Goal: Task Accomplishment & Management: Use online tool/utility

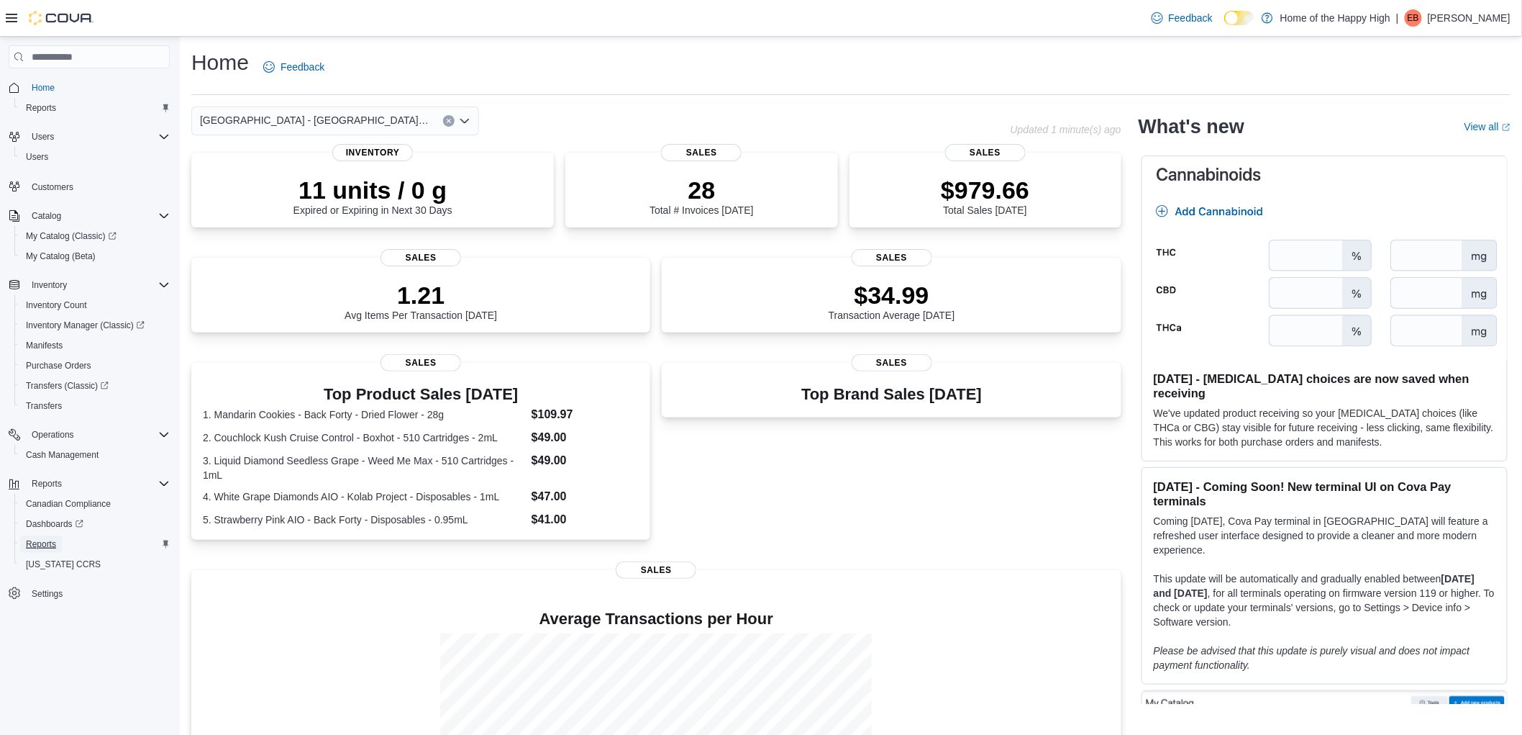
click at [39, 538] on span "Reports" at bounding box center [41, 544] width 30 height 12
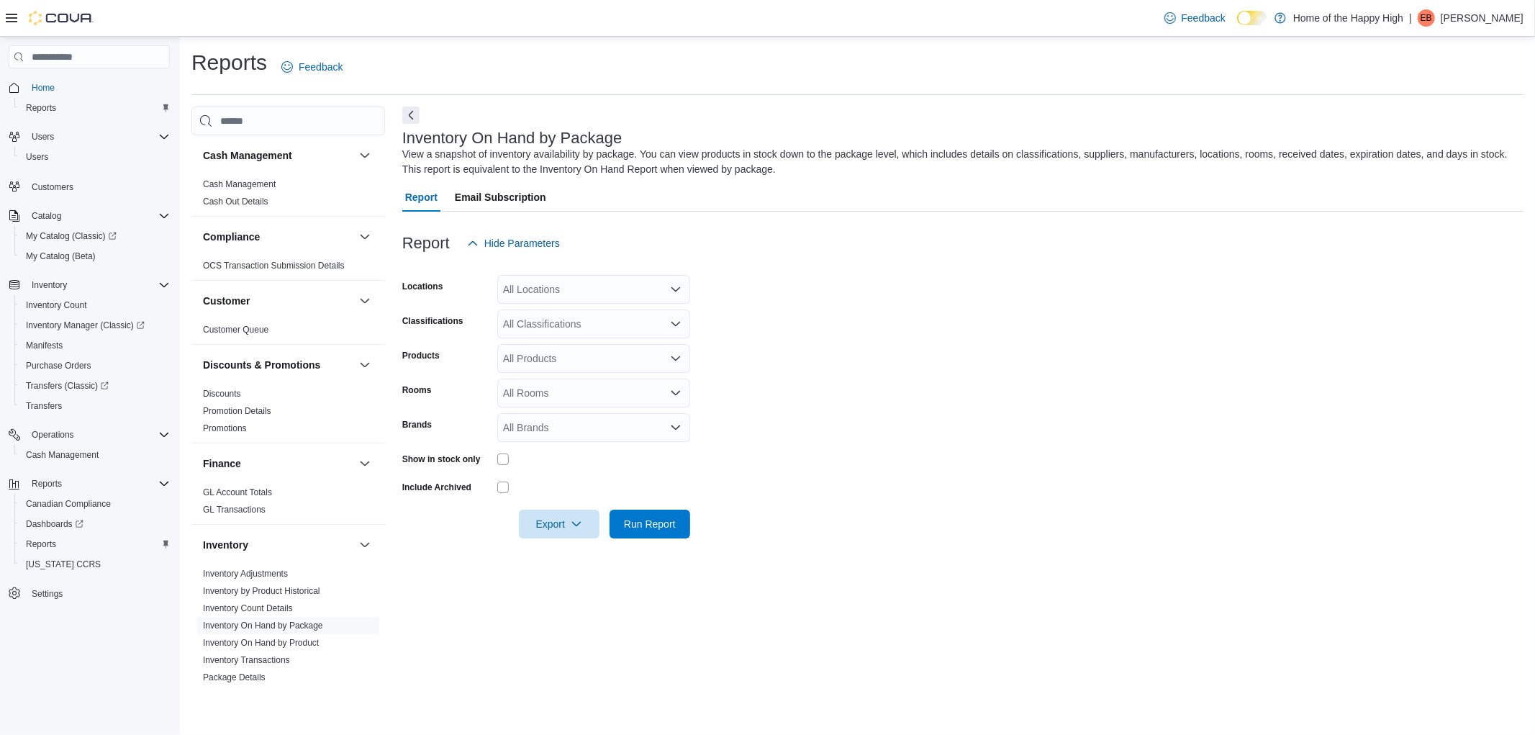
click at [581, 288] on div "All Locations" at bounding box center [593, 289] width 193 height 29
type input "******"
click at [599, 312] on span "[GEOGRAPHIC_DATA] - [GEOGRAPHIC_DATA] - Fire & Flower" at bounding box center [701, 313] width 288 height 14
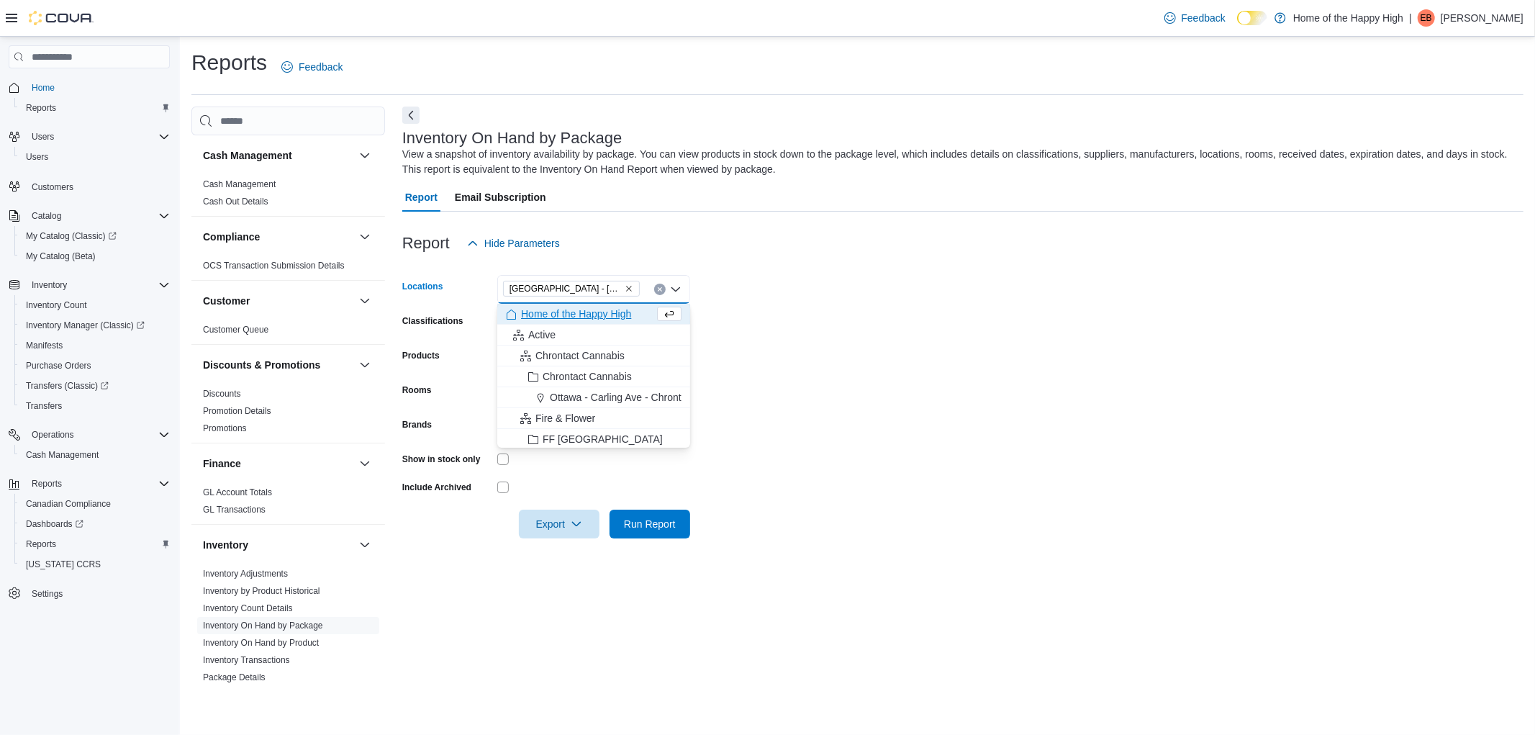
click at [708, 222] on div at bounding box center [962, 220] width 1121 height 17
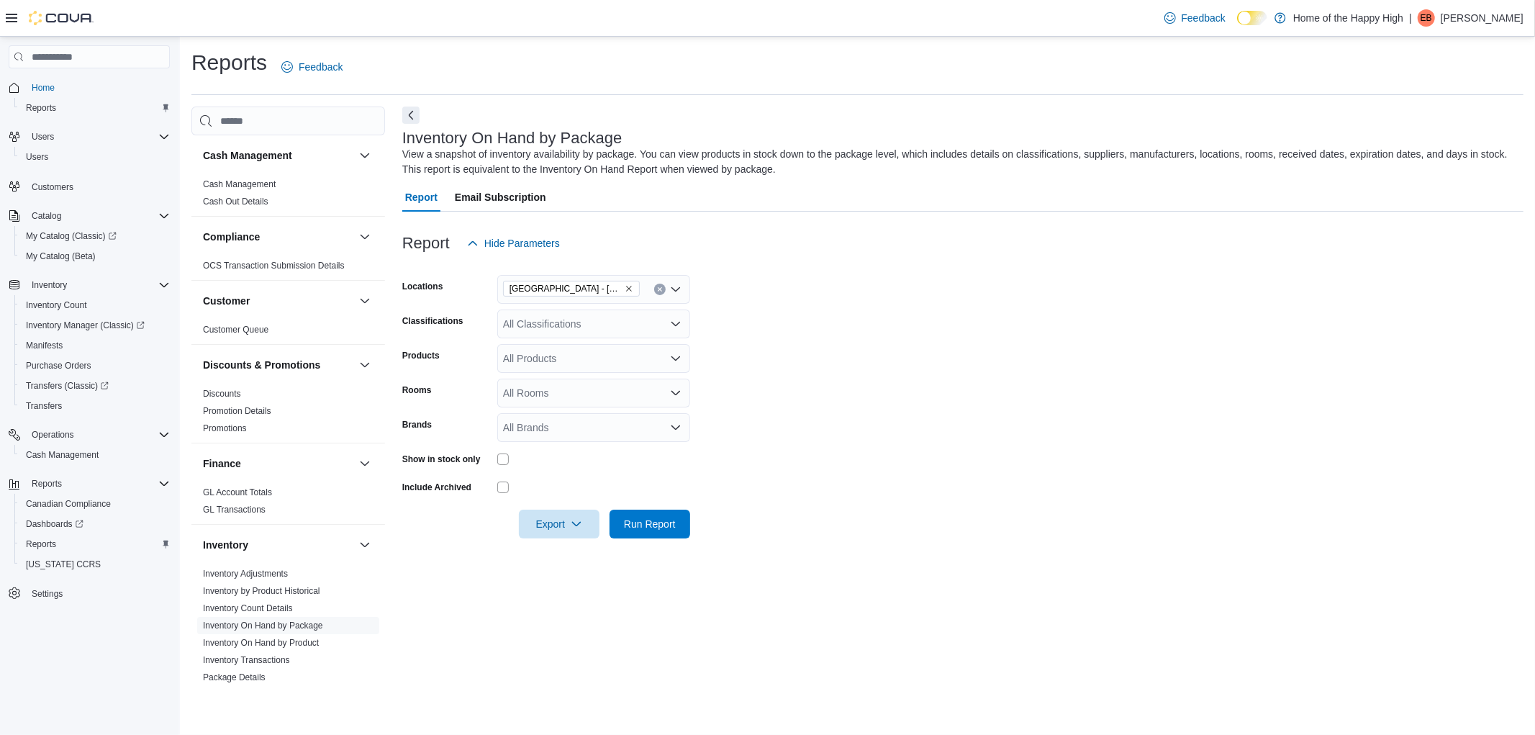
click at [533, 329] on div "All Classifications" at bounding box center [593, 323] width 193 height 29
click at [548, 372] on span "Cannabis" at bounding box center [549, 369] width 42 height 14
click at [958, 308] on form "Locations [GEOGRAPHIC_DATA] - [GEOGRAPHIC_DATA] - Fire & Flower Classifications…" at bounding box center [962, 398] width 1121 height 281
click at [640, 534] on span "Run Report" at bounding box center [649, 523] width 63 height 29
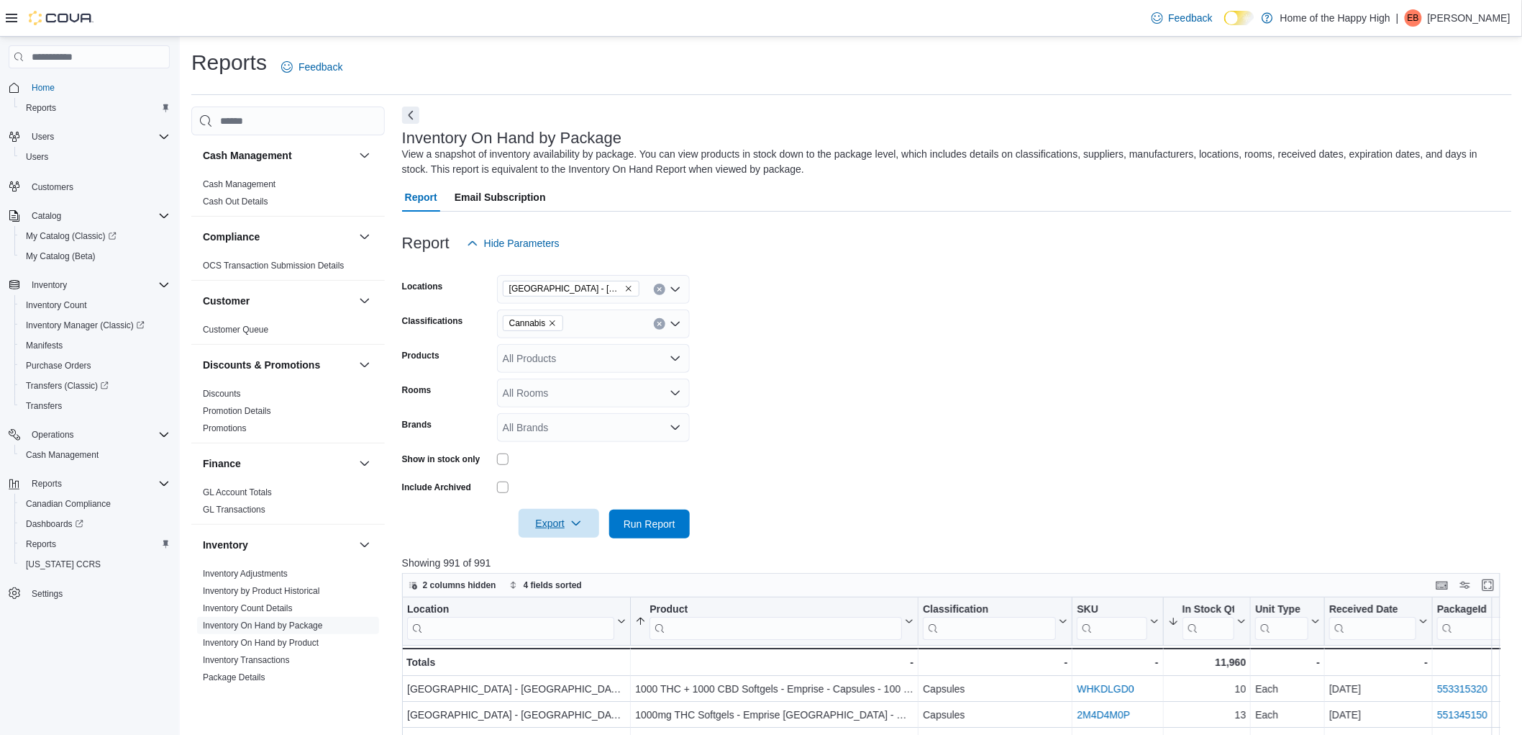
click at [578, 516] on span "Export" at bounding box center [558, 523] width 63 height 29
click at [571, 555] on span "Export to Excel" at bounding box center [561, 553] width 65 height 12
click at [982, 190] on div "Report Email Subscription" at bounding box center [957, 197] width 1110 height 29
click at [799, 381] on form "Locations [GEOGRAPHIC_DATA] - [GEOGRAPHIC_DATA] - Fire & Flower Classifications…" at bounding box center [957, 398] width 1110 height 281
click at [645, 509] on div "Export Run Report" at bounding box center [546, 523] width 288 height 29
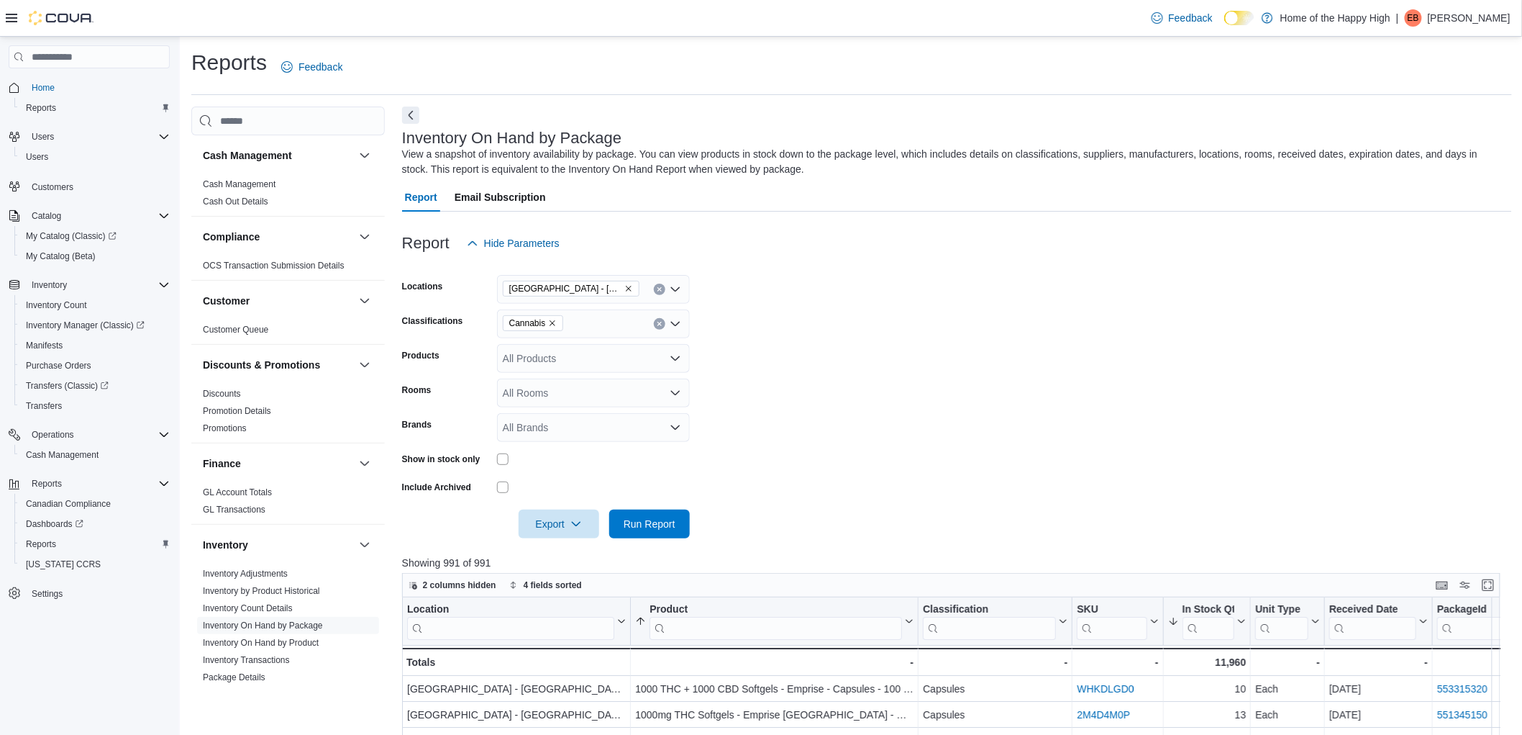
click at [982, 360] on form "Locations [GEOGRAPHIC_DATA] - [GEOGRAPHIC_DATA] - Fire & Flower Classifications…" at bounding box center [957, 398] width 1110 height 281
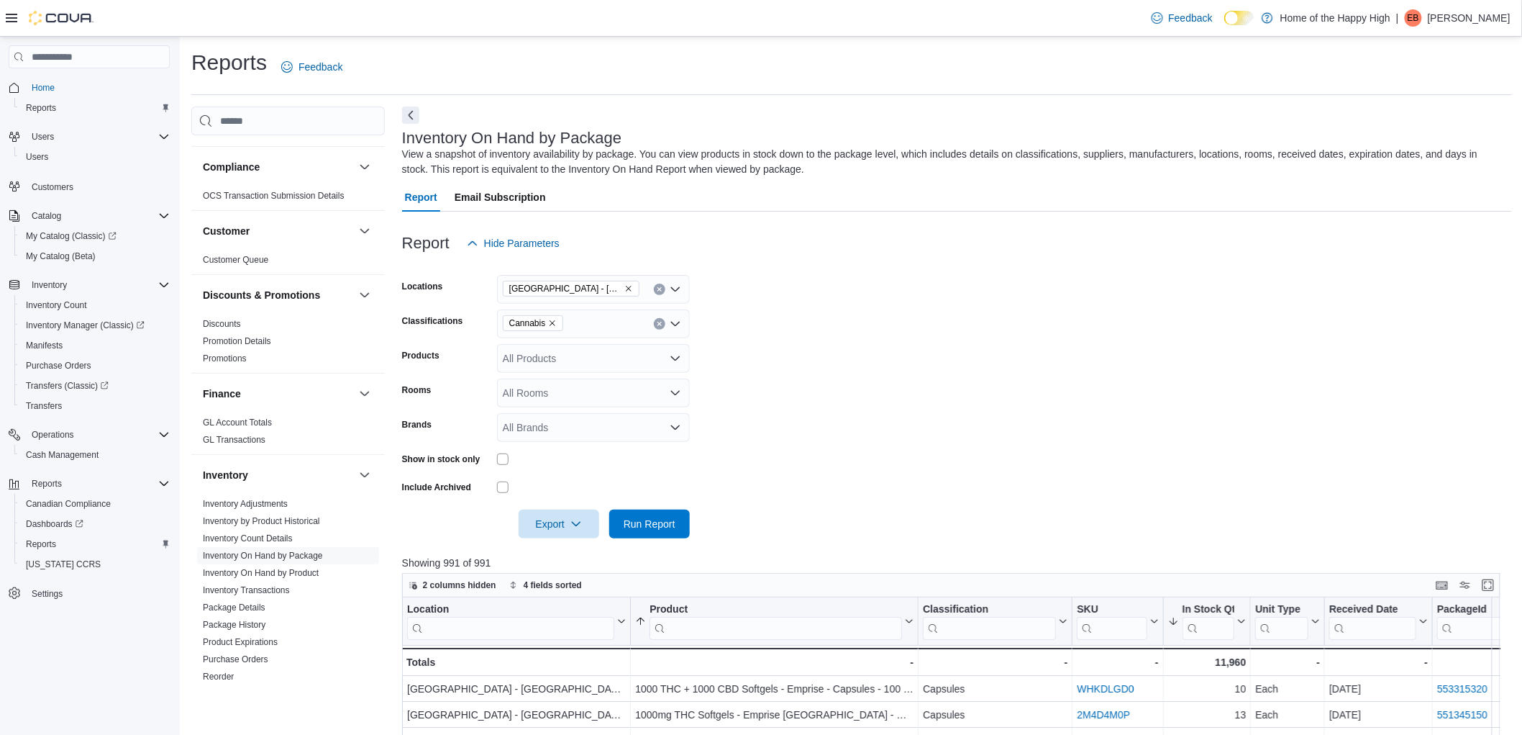
scroll to position [240, 0]
